Goal: Transaction & Acquisition: Purchase product/service

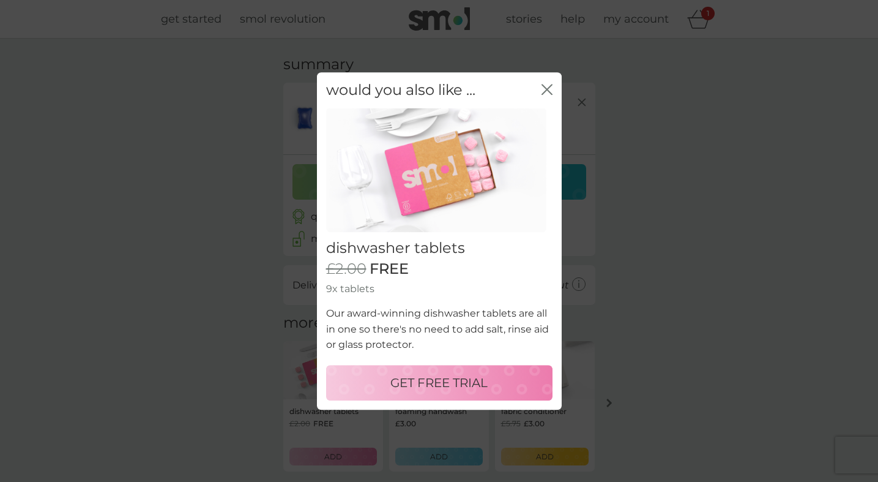
click at [545, 91] on icon "close" at bounding box center [547, 89] width 11 height 11
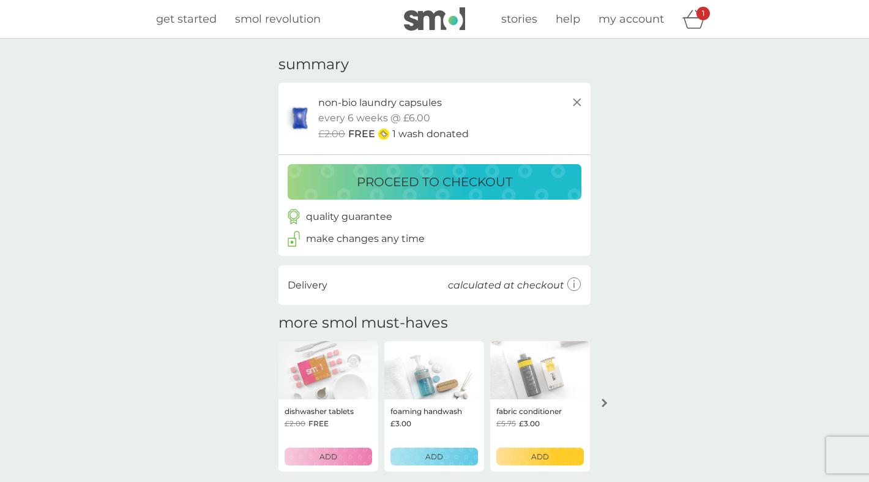
click at [461, 174] on p "proceed to checkout" at bounding box center [434, 182] width 155 height 20
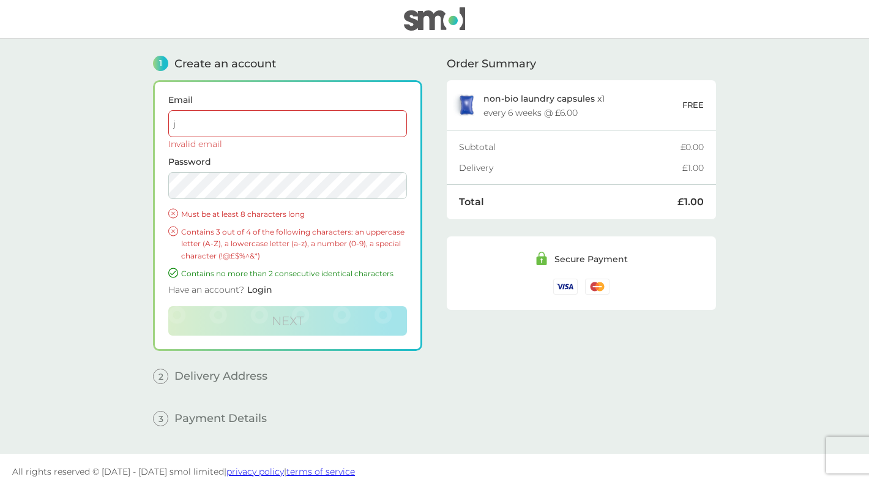
type input "[PERSON_NAME][EMAIL_ADDRESS][PERSON_NAME][DOMAIN_NAME]"
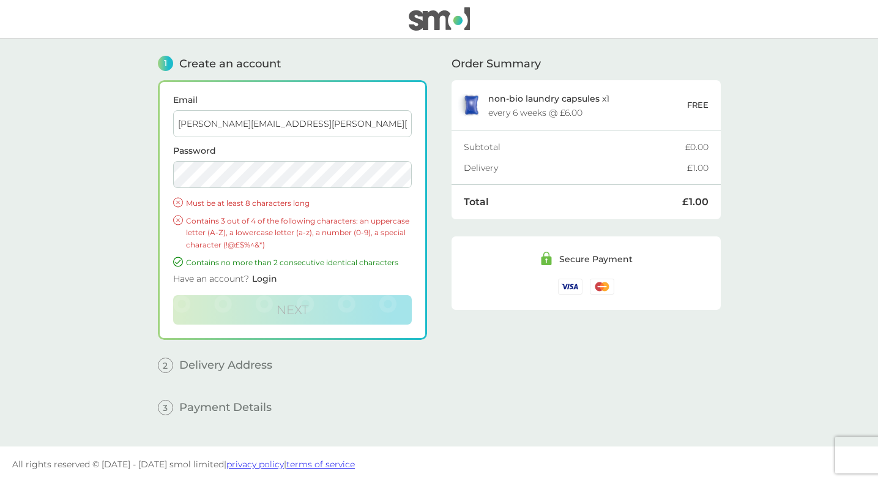
drag, startPoint x: 307, startPoint y: 121, endPoint x: 291, endPoint y: 152, distance: 34.8
click at [307, 121] on input "jackie.olorenshaw@hotmail.co.uk" at bounding box center [292, 123] width 239 height 27
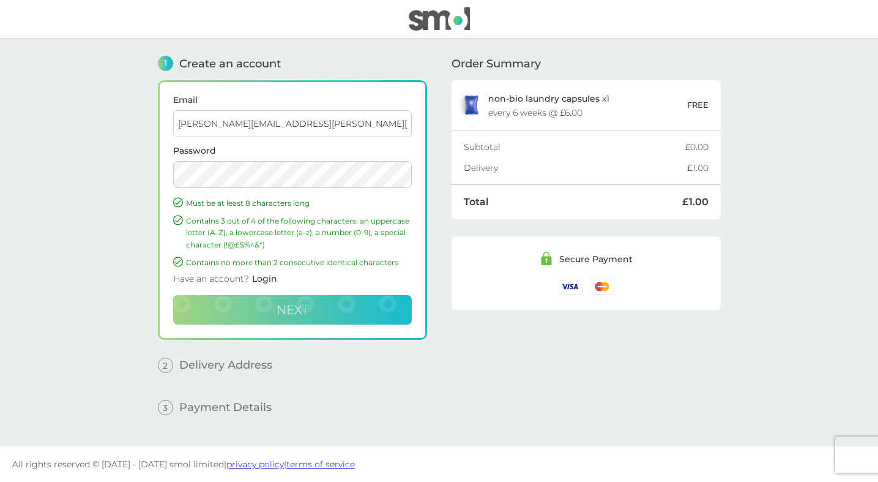
click at [310, 309] on button "Next" at bounding box center [292, 309] width 239 height 29
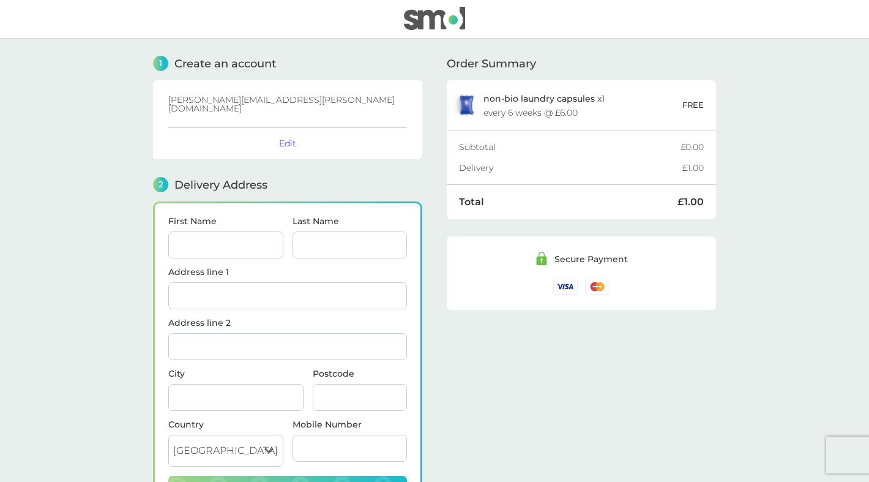
scroll to position [125, 0]
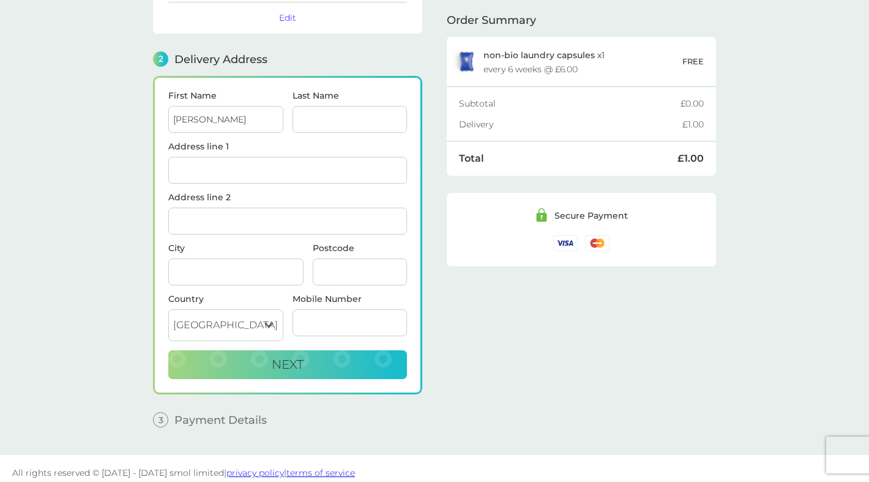
type input "[PERSON_NAME]"
type input "Olorenshaw"
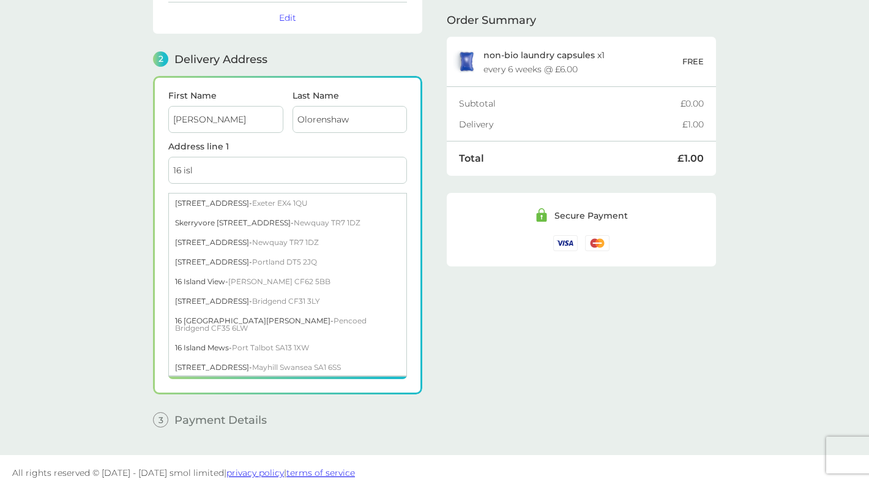
type input "16 isle"
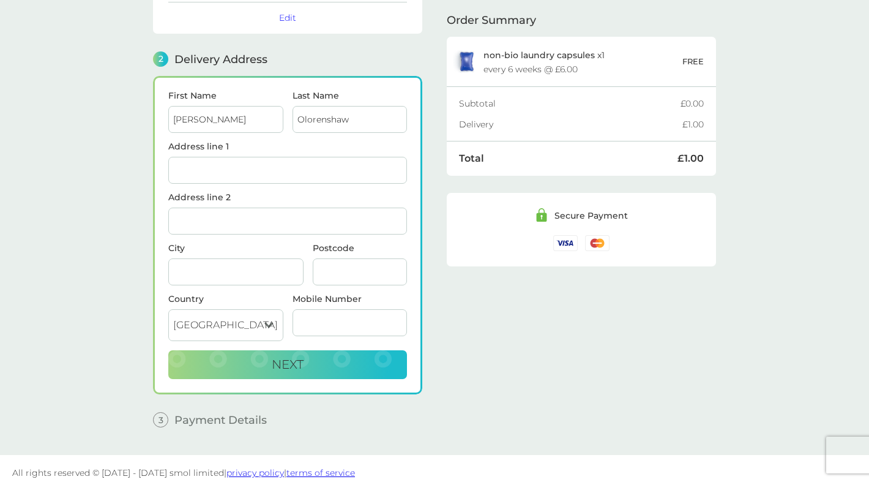
type input "[STREET_ADDRESS]"
type input "St [PERSON_NAME]"
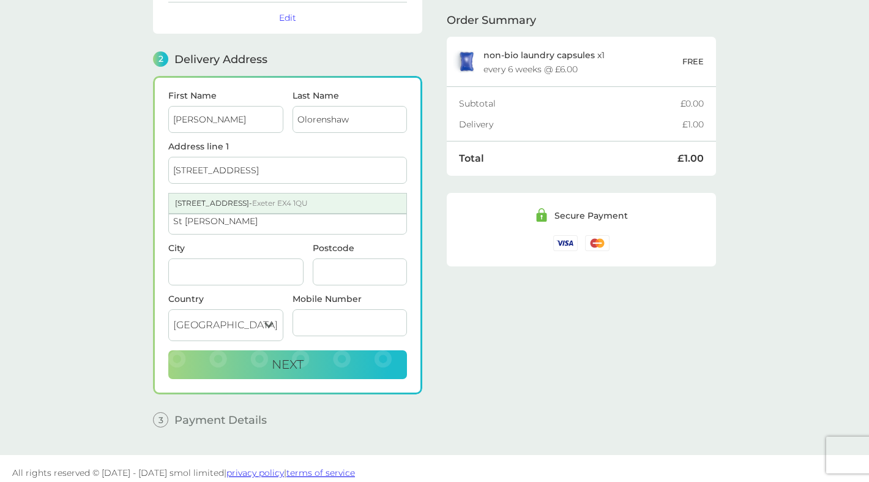
type input "[GEOGRAPHIC_DATA]"
type input "EX4 1QU"
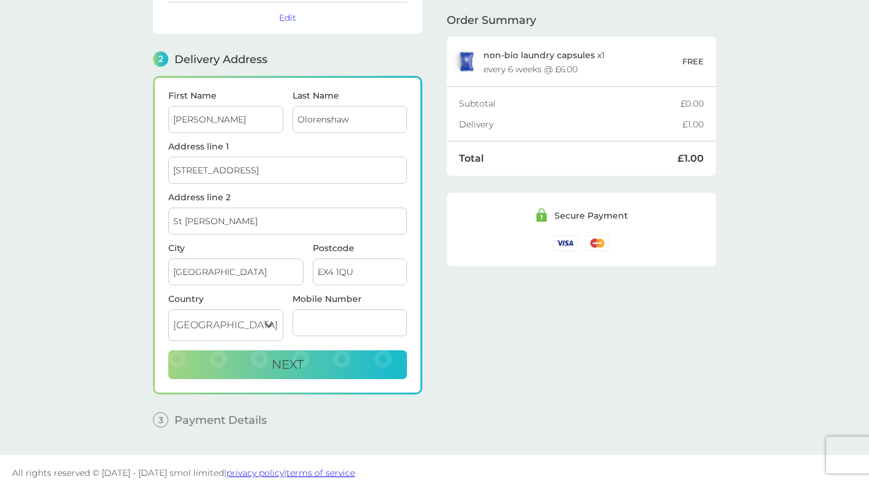
click at [132, 258] on main "1 Create an account jackie.olorenshaw@hotmail.co.uk Edit 2 Delivery Address Fir…" at bounding box center [434, 184] width 869 height 542
type input "07"
type input "07950341629"
click at [326, 356] on button "Next" at bounding box center [287, 364] width 239 height 29
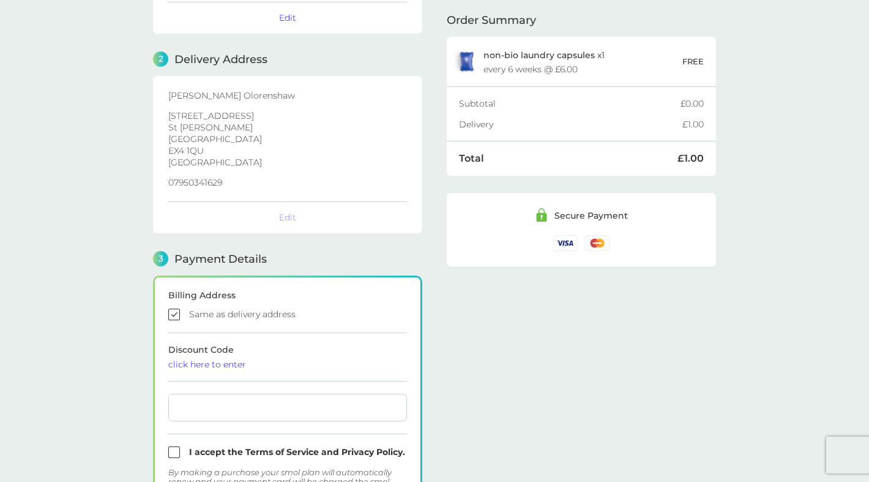
checkbox input "true"
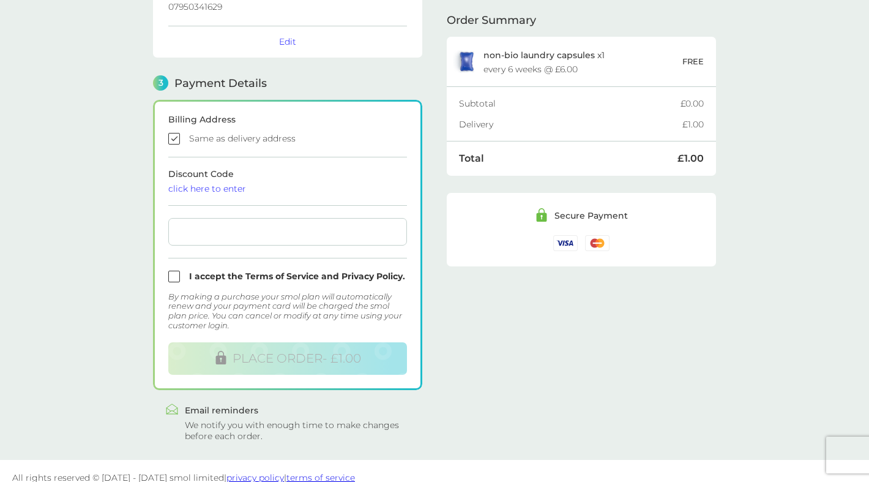
scroll to position [304, 0]
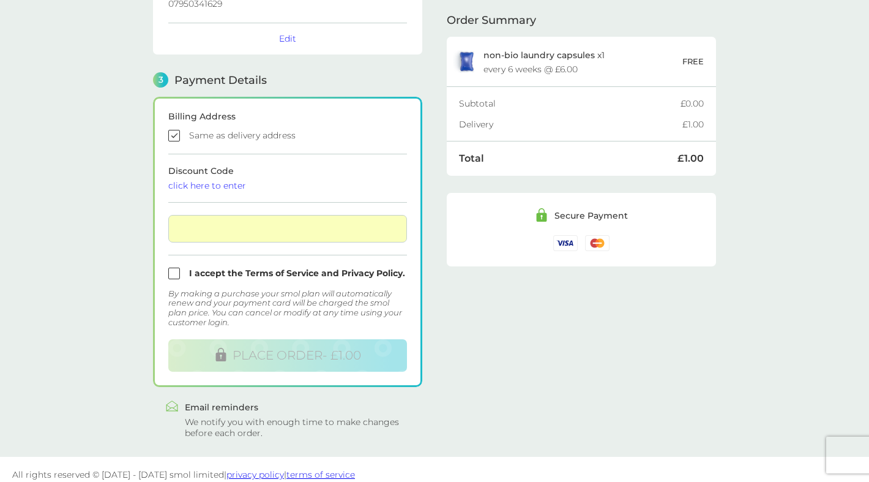
click at [168, 264] on div "Billing Address Same as delivery address Discount Code click here to enter I ac…" at bounding box center [287, 242] width 269 height 290
click at [178, 267] on input "checkbox" at bounding box center [287, 273] width 239 height 12
checkbox input "true"
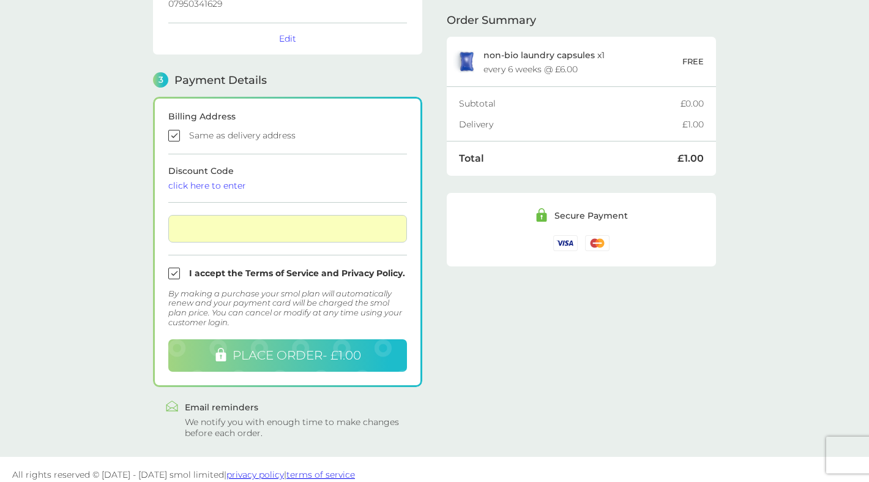
click at [225, 348] on icon at bounding box center [220, 354] width 13 height 13
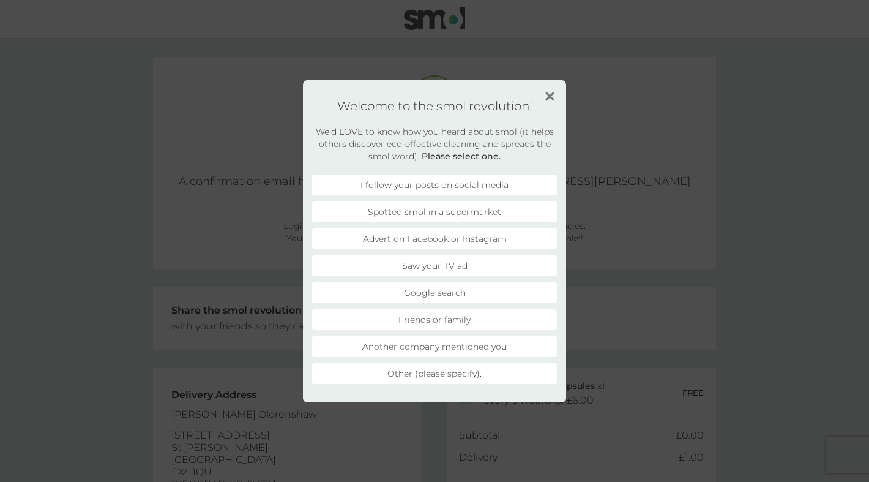
click at [510, 345] on li "Another company mentioned you" at bounding box center [434, 346] width 245 height 21
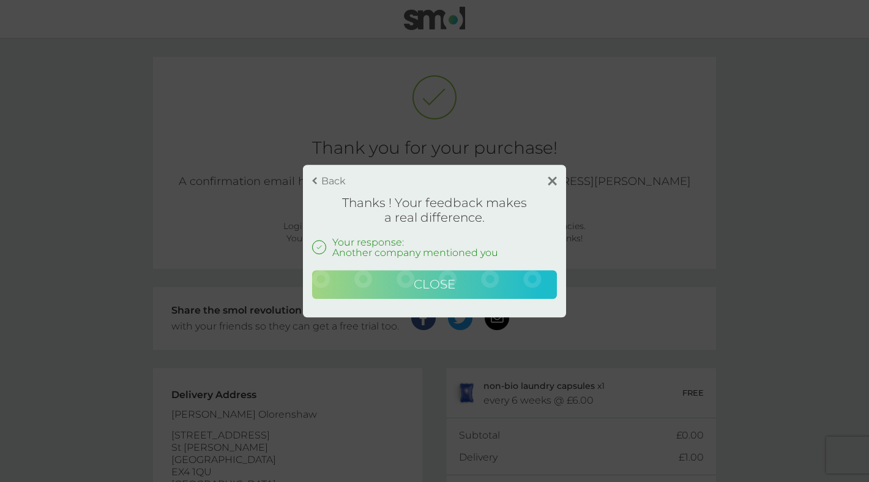
click at [515, 282] on button "Close" at bounding box center [434, 284] width 245 height 29
